Goal: Task Accomplishment & Management: Manage account settings

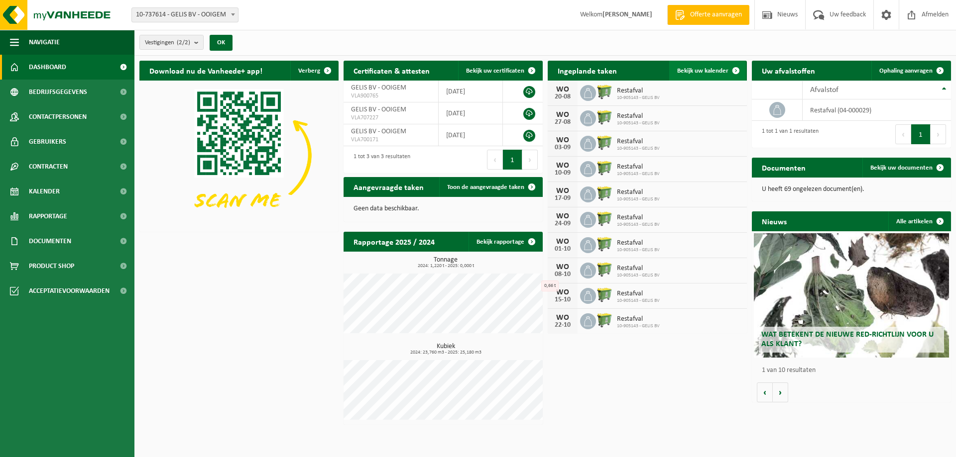
click at [710, 68] on span "Bekijk uw kalender" at bounding box center [702, 71] width 51 height 6
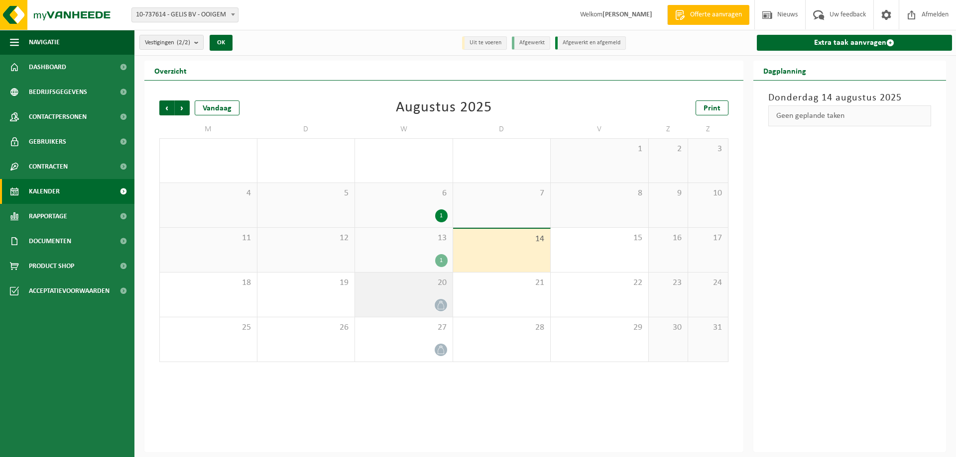
click at [441, 302] on icon at bounding box center [440, 305] width 6 height 8
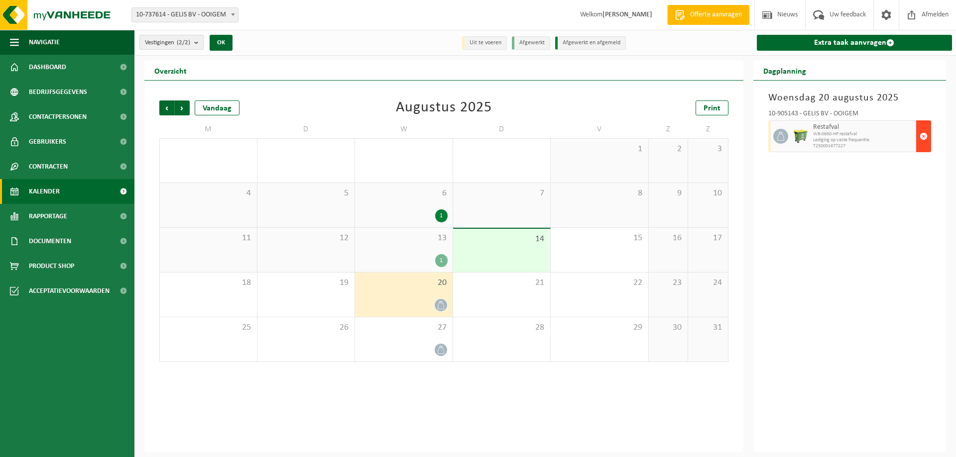
click at [923, 137] on span "button" at bounding box center [923, 136] width 8 height 20
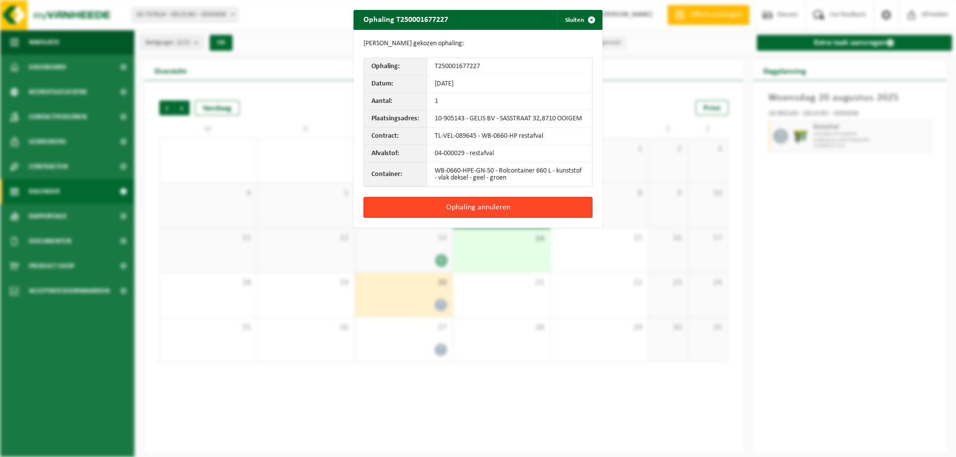
click at [577, 209] on button "Ophaling annuleren" at bounding box center [477, 207] width 229 height 21
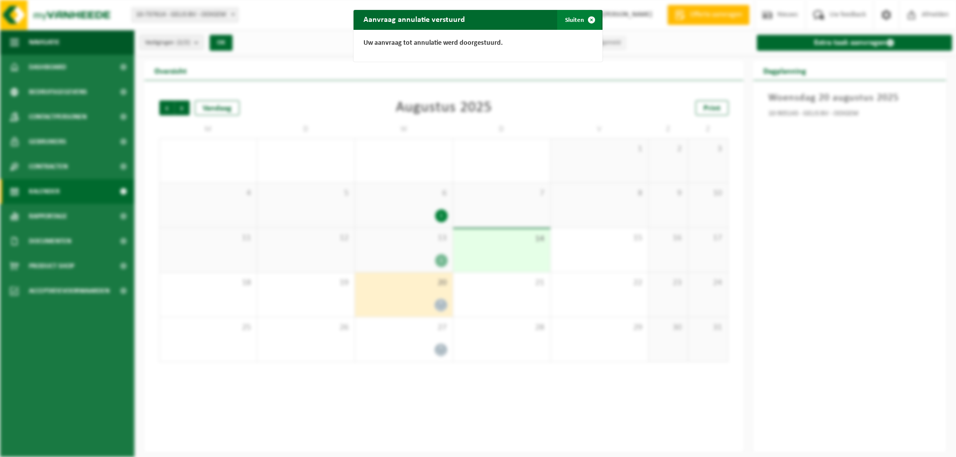
click at [588, 19] on span "button" at bounding box center [591, 20] width 20 height 20
